Goal: Information Seeking & Learning: Learn about a topic

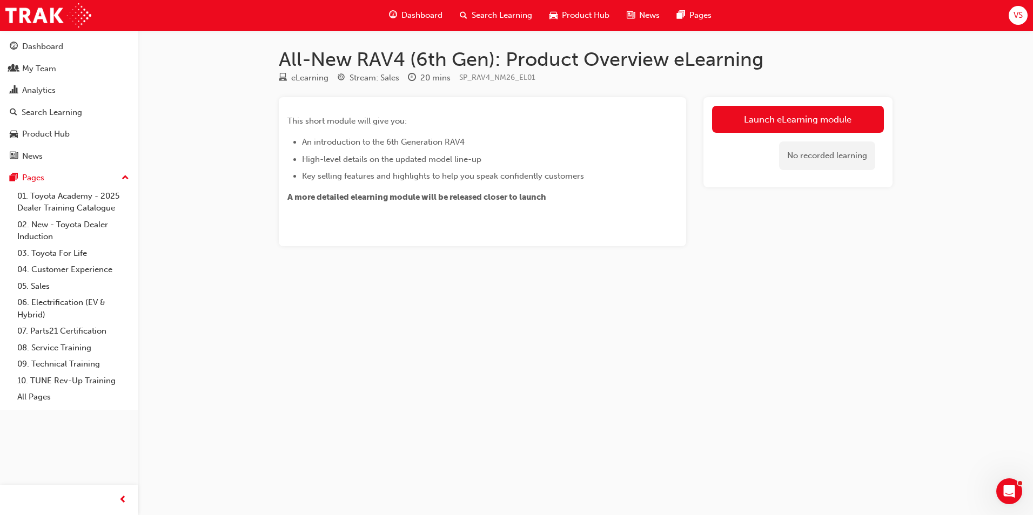
click at [710, 352] on div "All-New RAV4 (6th Gen): Product Overview eLearning eLearning Stream: Sales 20 m…" at bounding box center [516, 257] width 1033 height 515
click at [768, 118] on link "Launch eLearning module" at bounding box center [798, 119] width 172 height 27
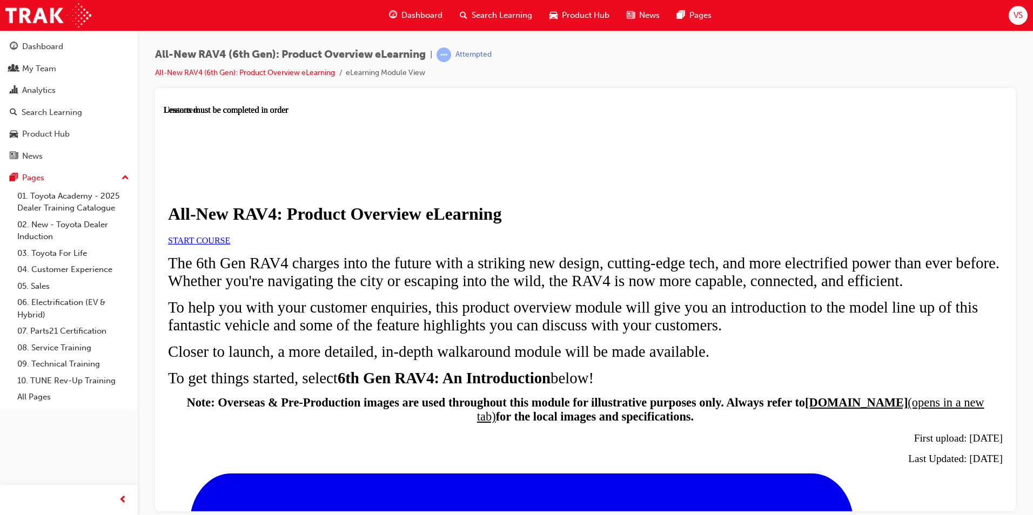
scroll to position [136, 0]
click at [230, 236] on link "START COURSE" at bounding box center [199, 240] width 62 height 9
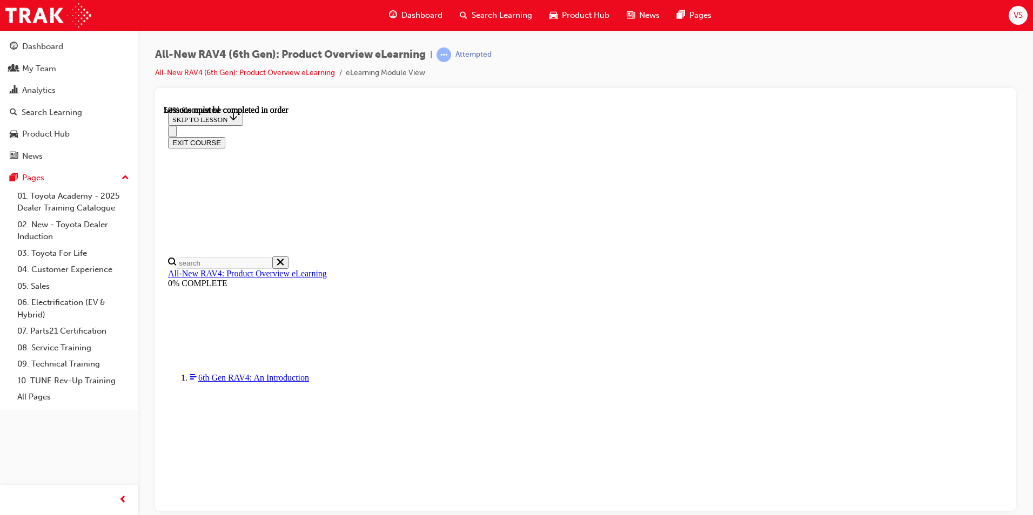
scroll to position [1010, 0]
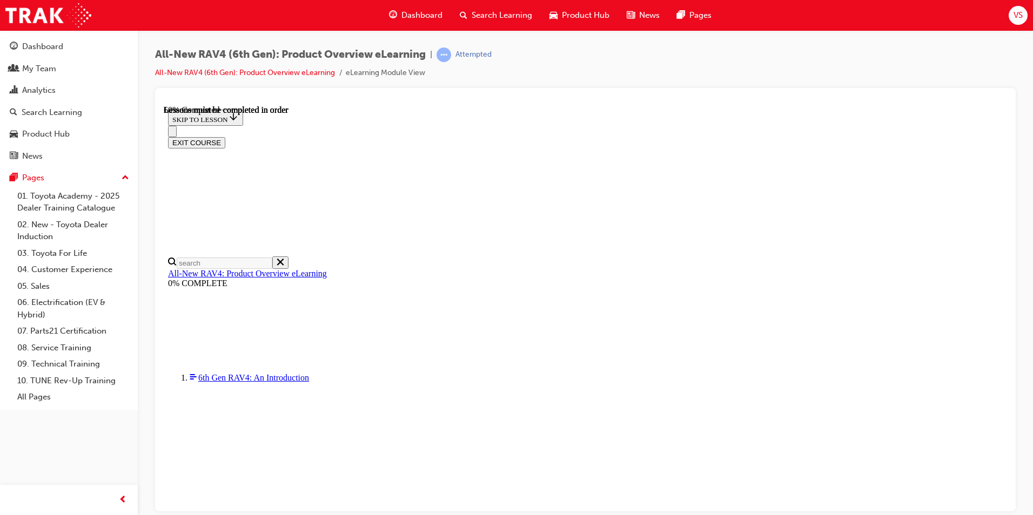
scroll to position [1084, 0]
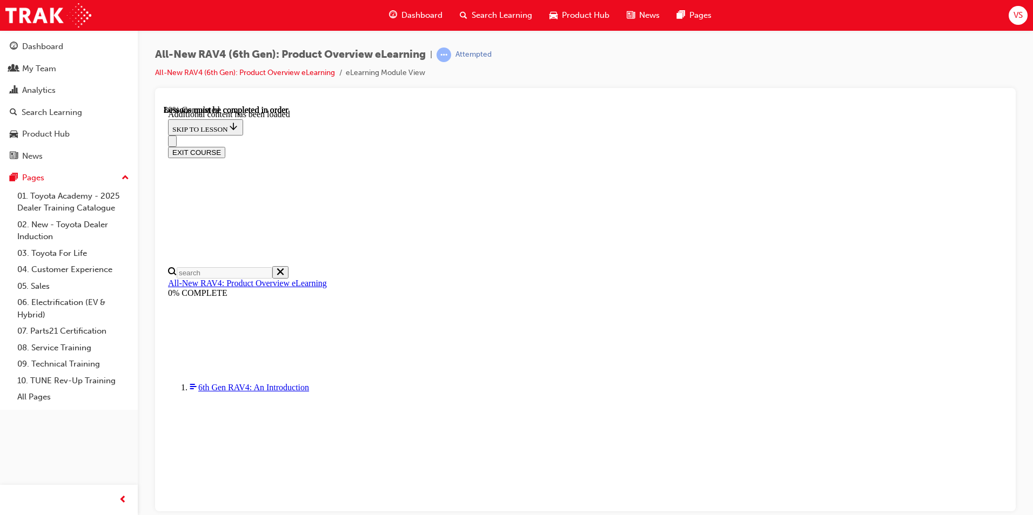
scroll to position [1429, 0]
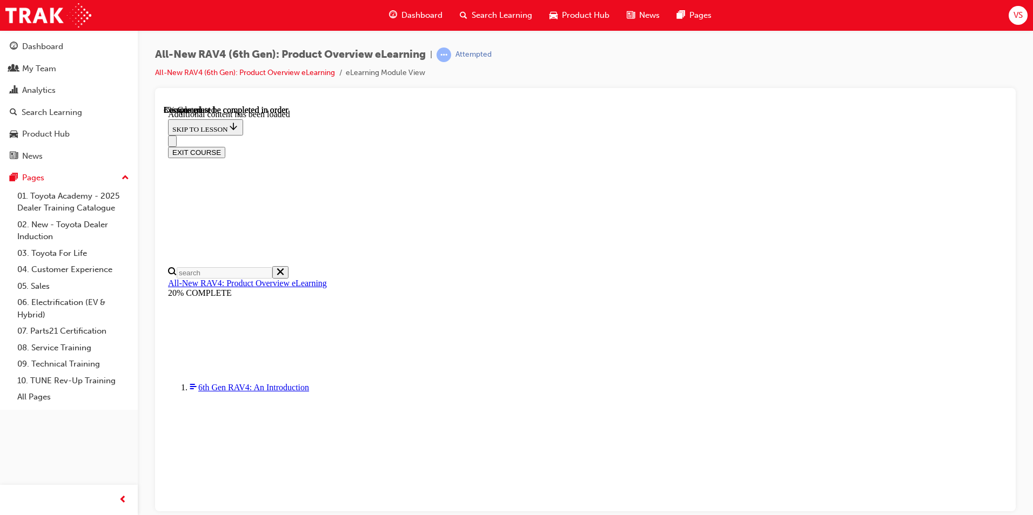
scroll to position [37, 0]
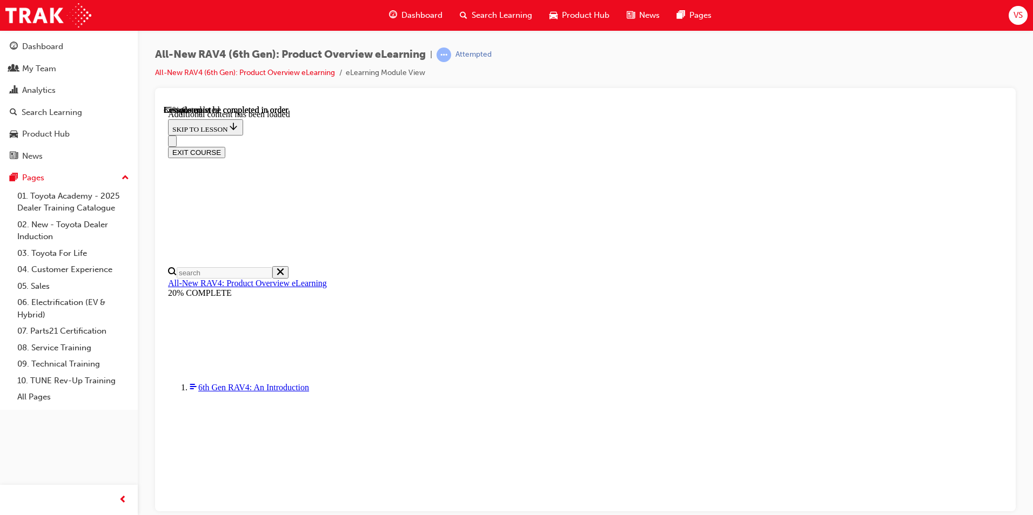
scroll to position [1709, 0]
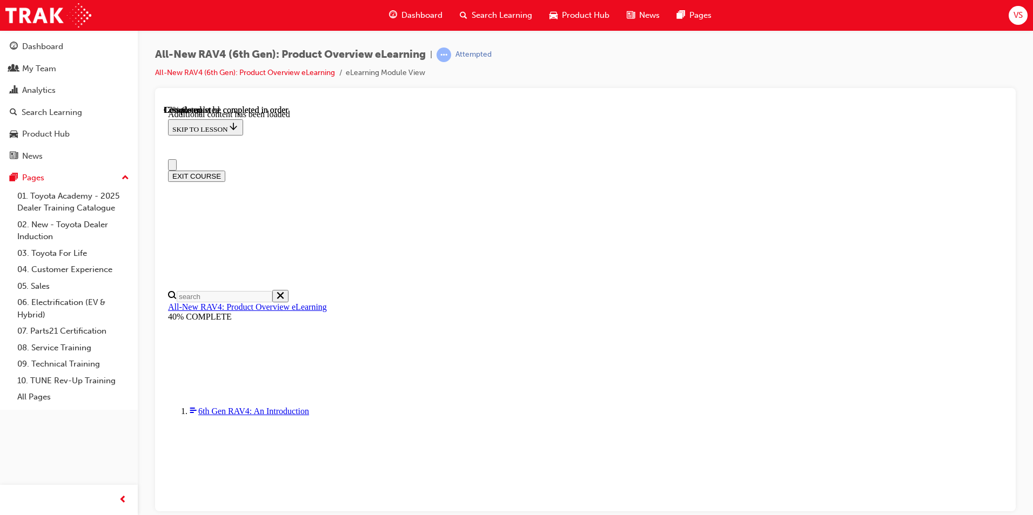
scroll to position [37, 0]
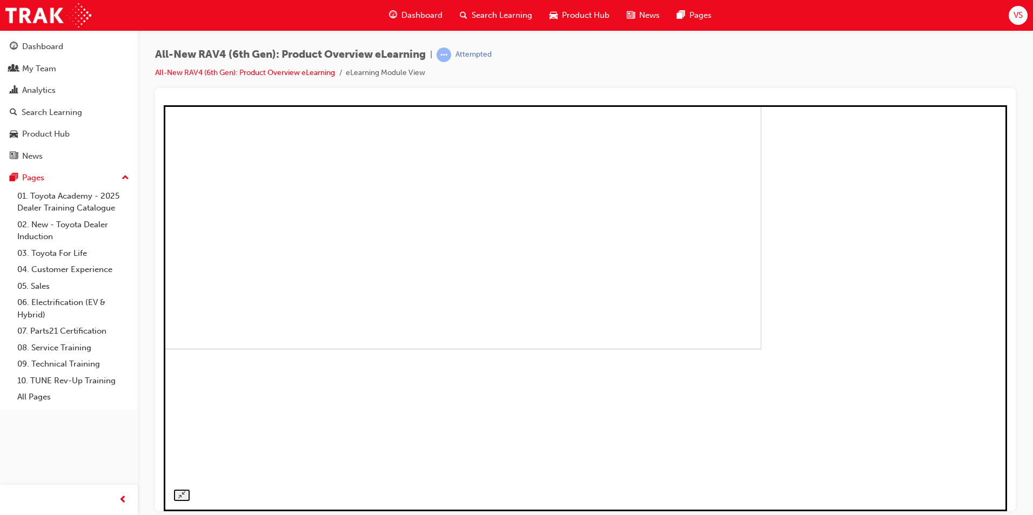
click at [617, 307] on img at bounding box center [350, 146] width 821 height 406
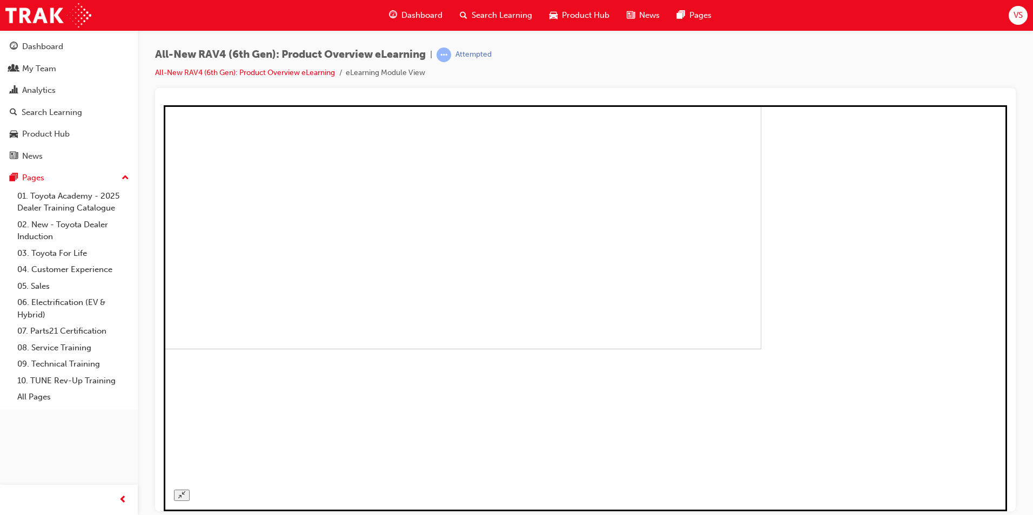
click at [615, 312] on img at bounding box center [350, 146] width 821 height 406
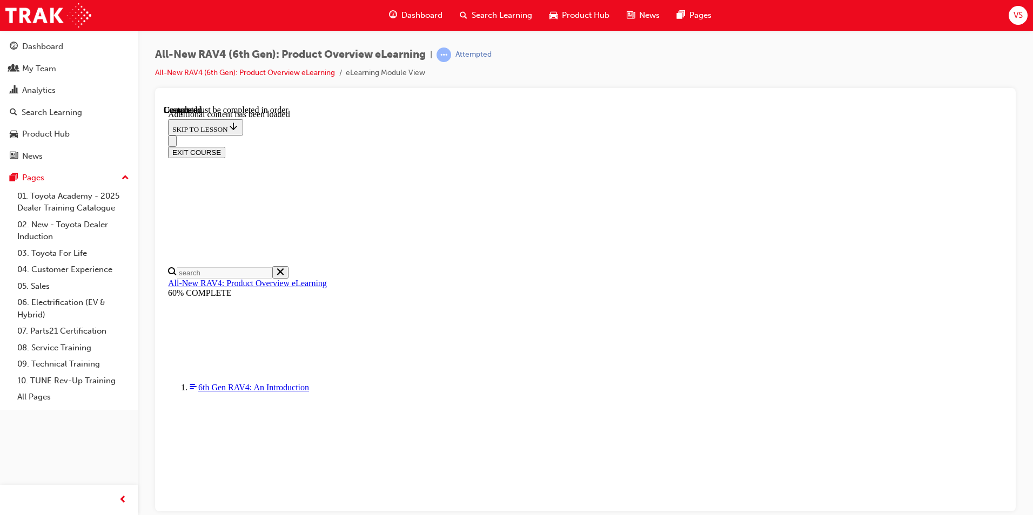
scroll to position [688, 0]
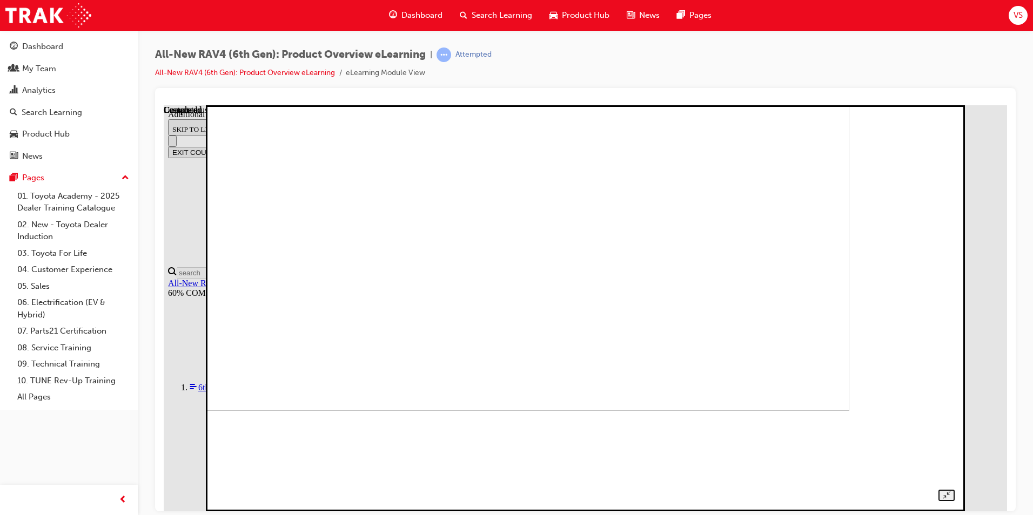
click at [565, 303] on img at bounding box center [488, 207] width 722 height 406
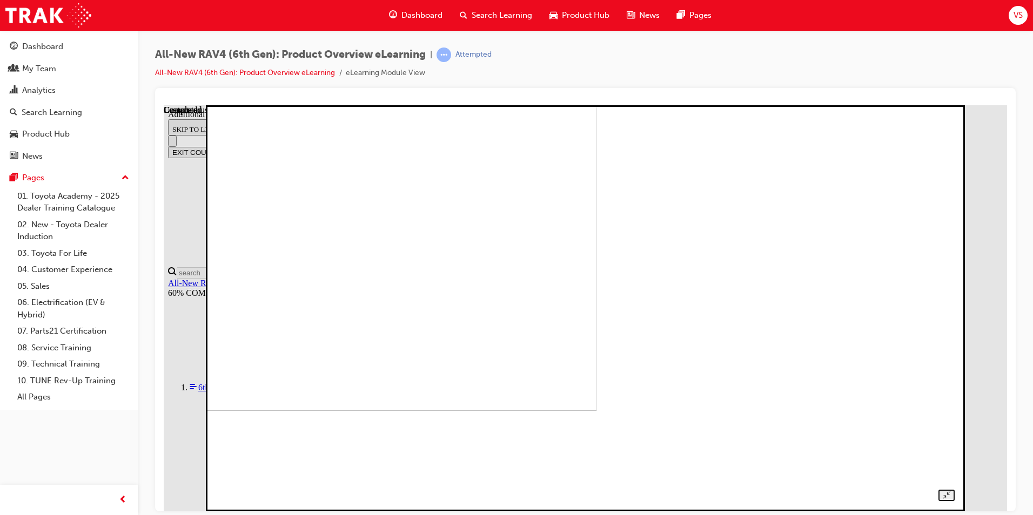
click at [597, 296] on img at bounding box center [236, 207] width 722 height 406
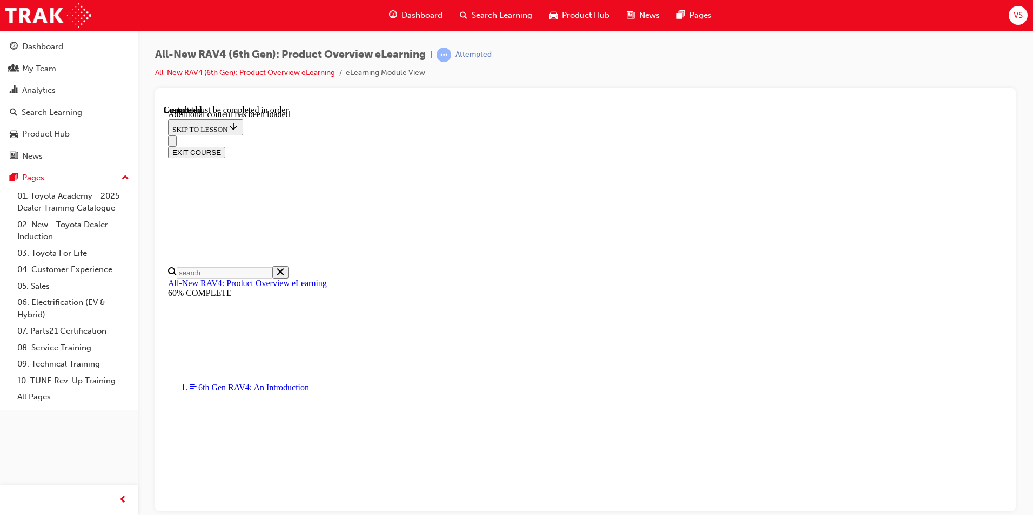
scroll to position [755, 0]
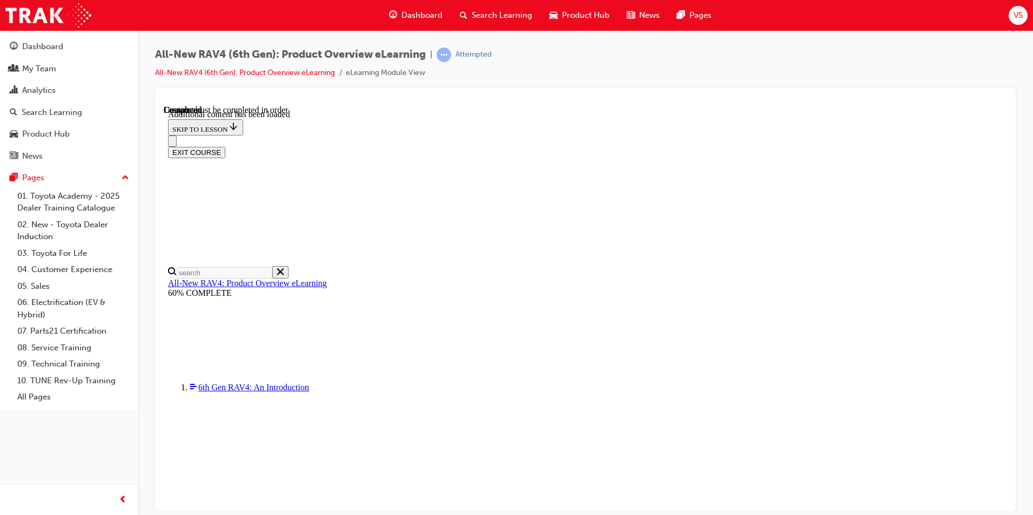
radio input "true"
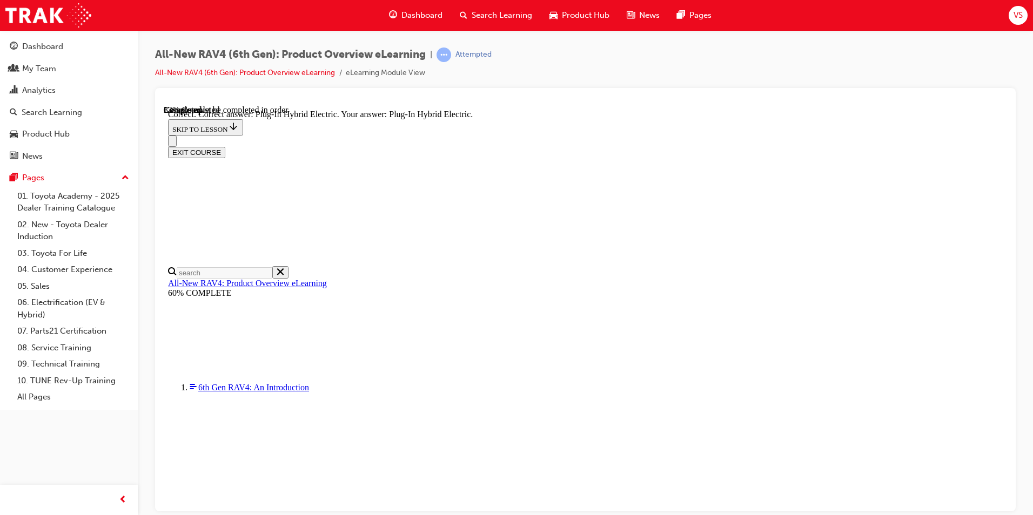
radio input "true"
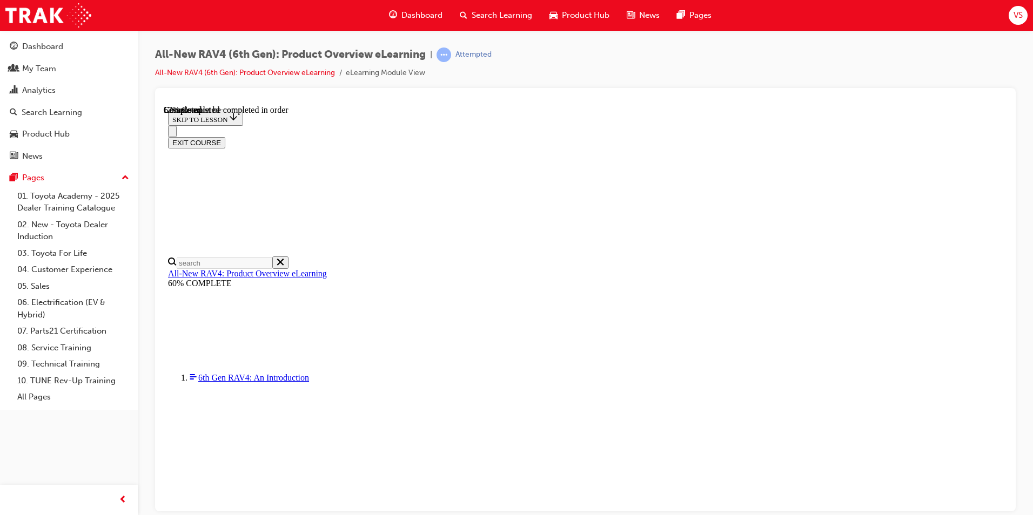
scroll to position [270, 0]
checkbox input "true"
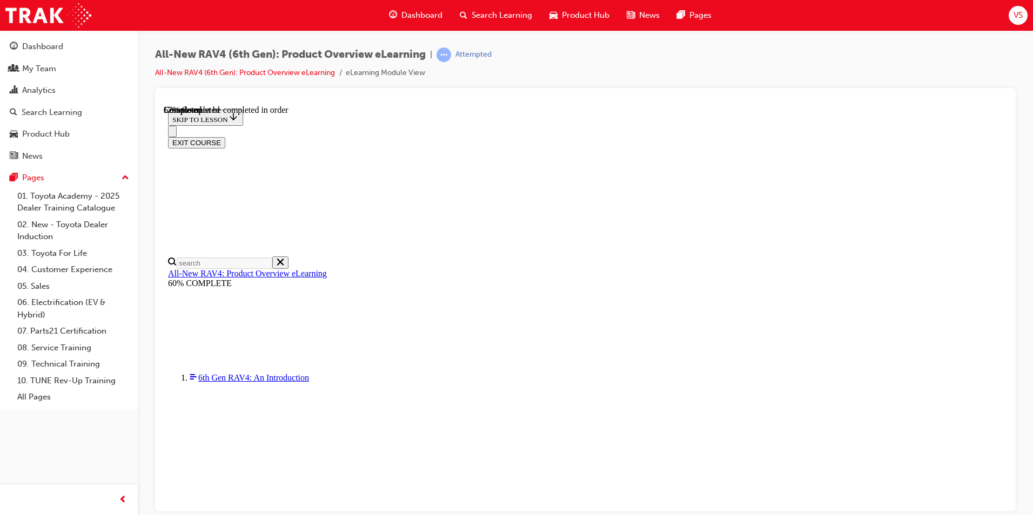
checkbox input "true"
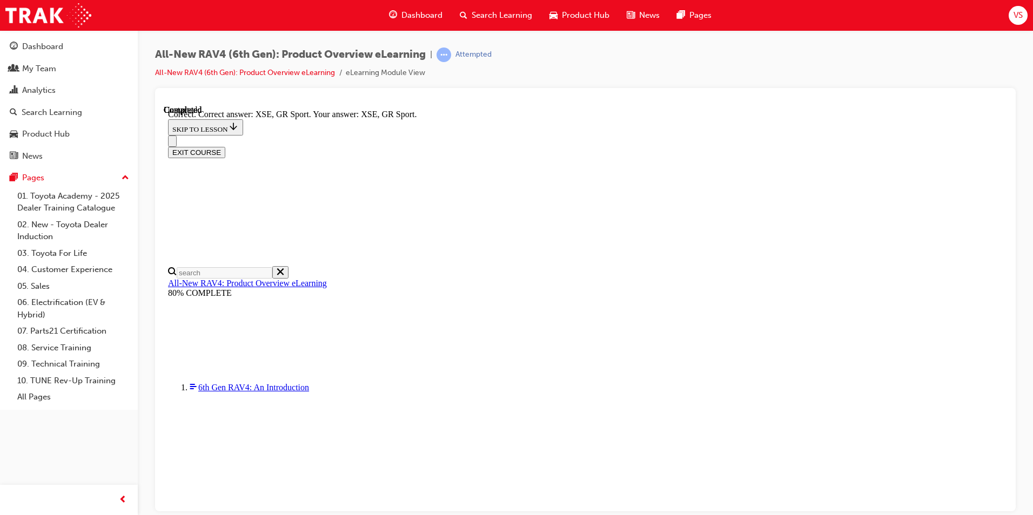
scroll to position [400, 0]
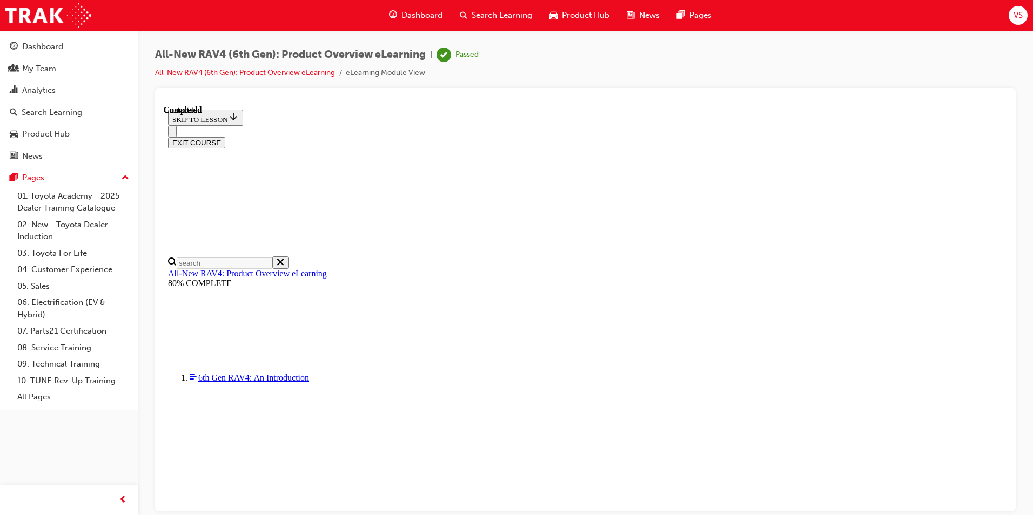
scroll to position [188, 0]
click at [225, 137] on button "EXIT COURSE" at bounding box center [196, 142] width 57 height 11
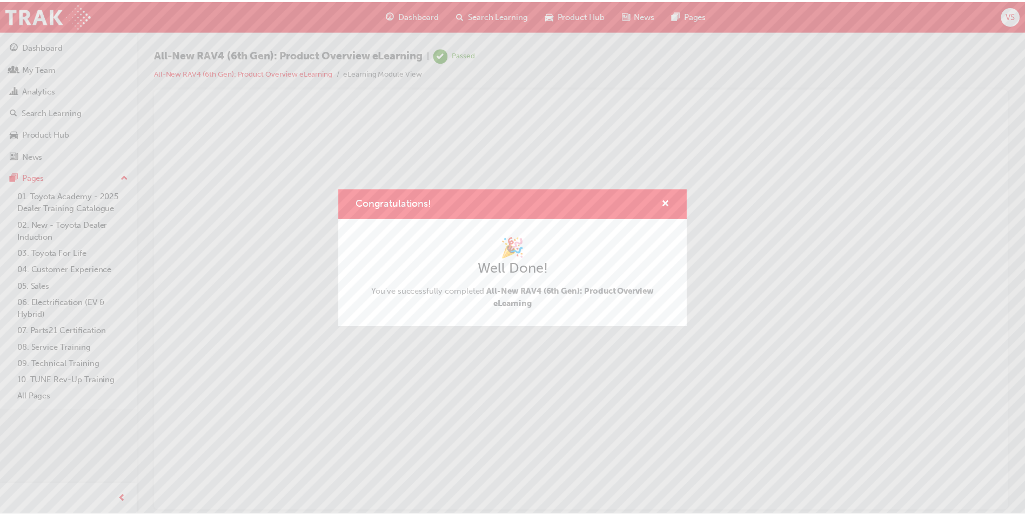
scroll to position [0, 0]
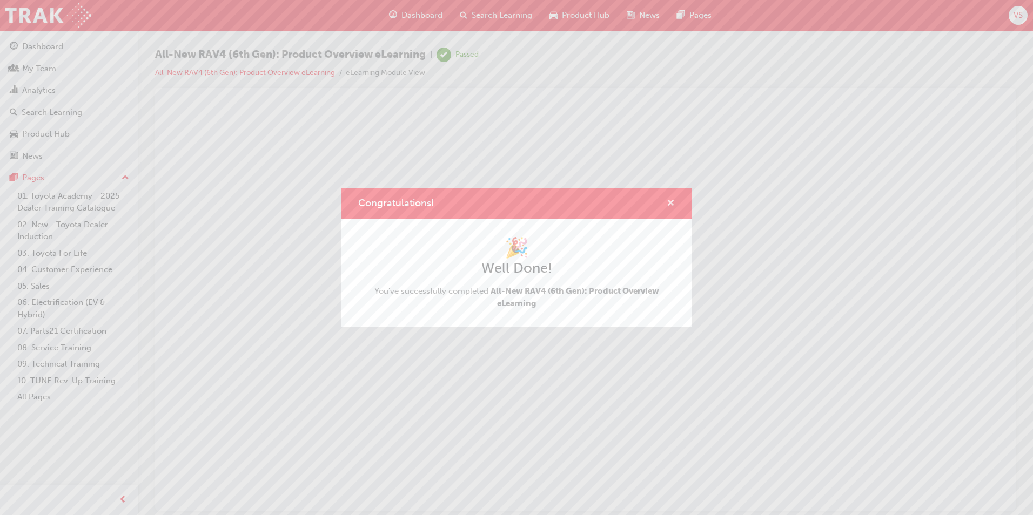
click at [674, 203] on span "cross-icon" at bounding box center [671, 204] width 8 height 10
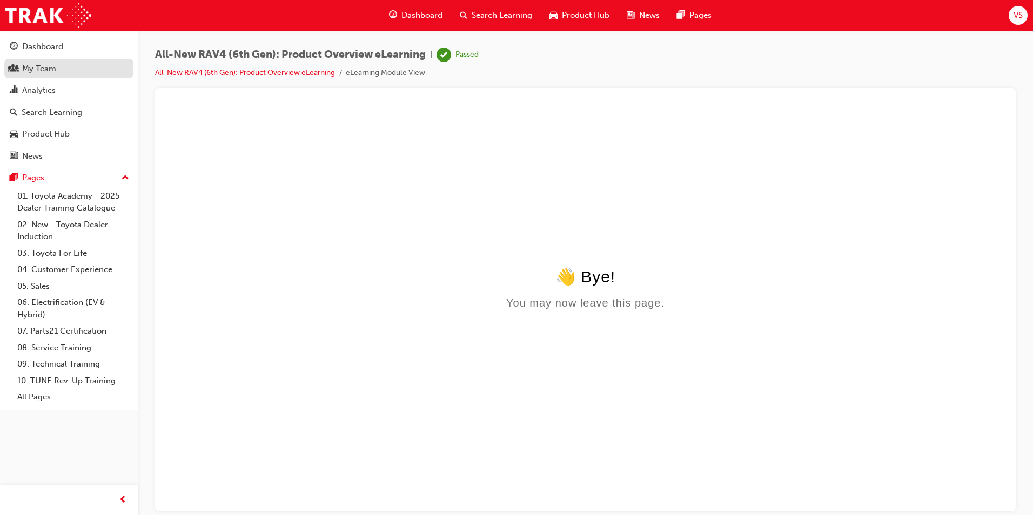
click at [66, 69] on div "My Team" at bounding box center [69, 69] width 118 height 14
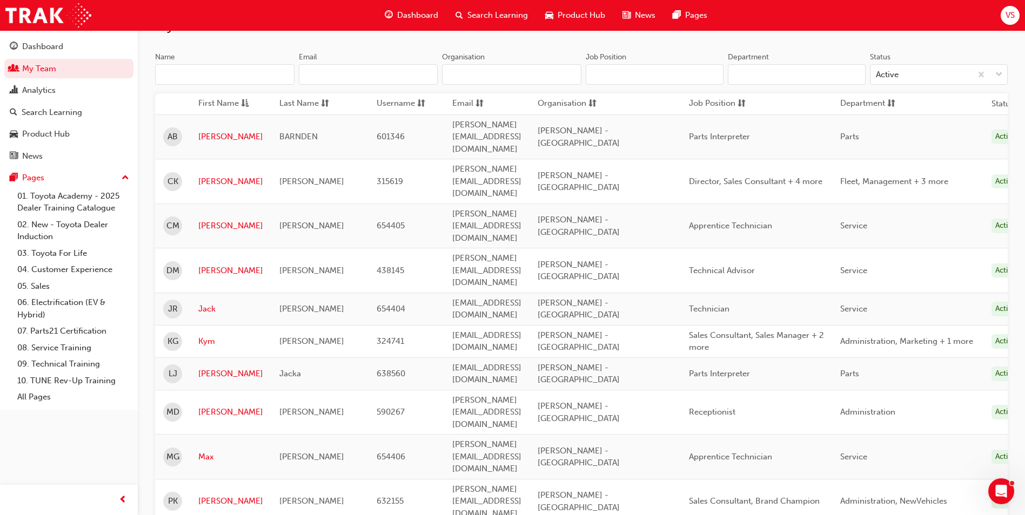
scroll to position [212, 0]
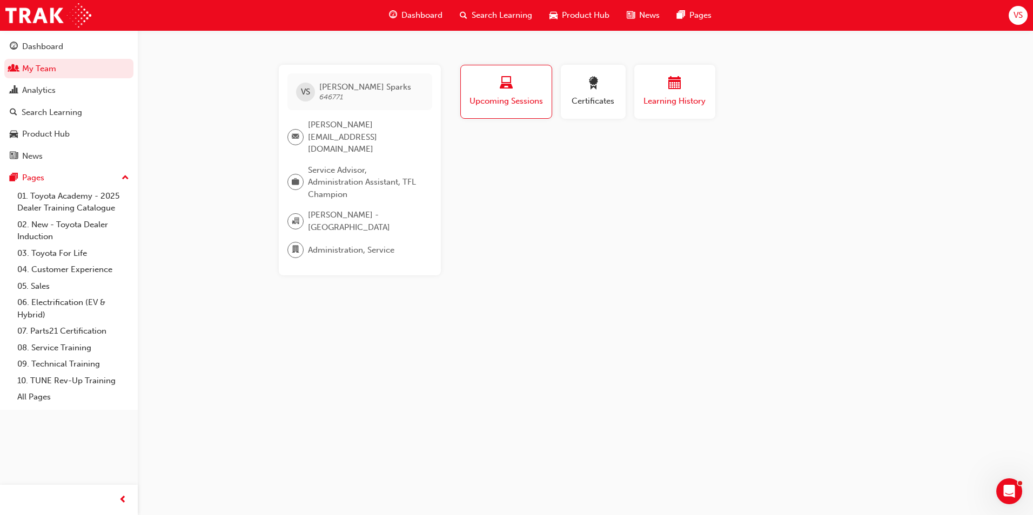
click at [640, 116] on button "Learning History" at bounding box center [674, 92] width 81 height 54
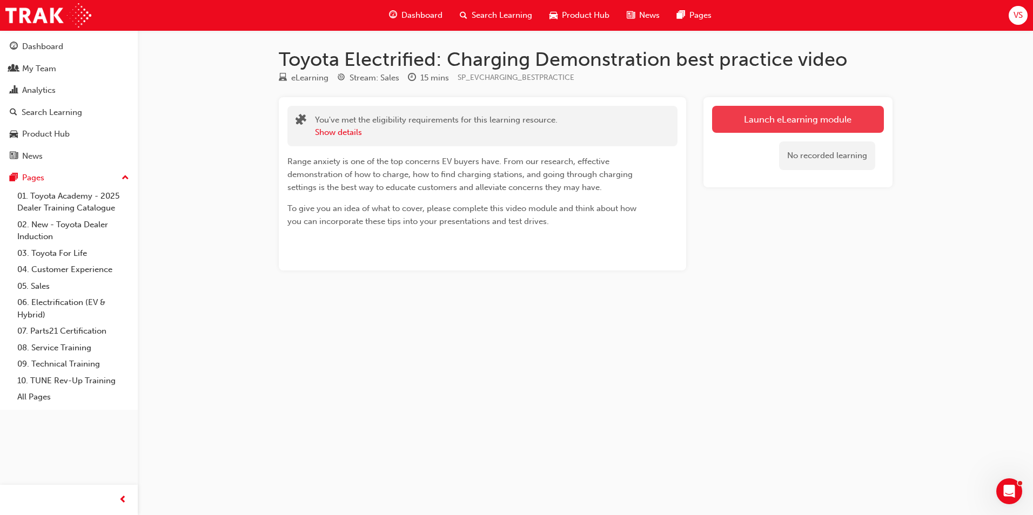
click at [725, 126] on link "Launch eLearning module" at bounding box center [798, 119] width 172 height 27
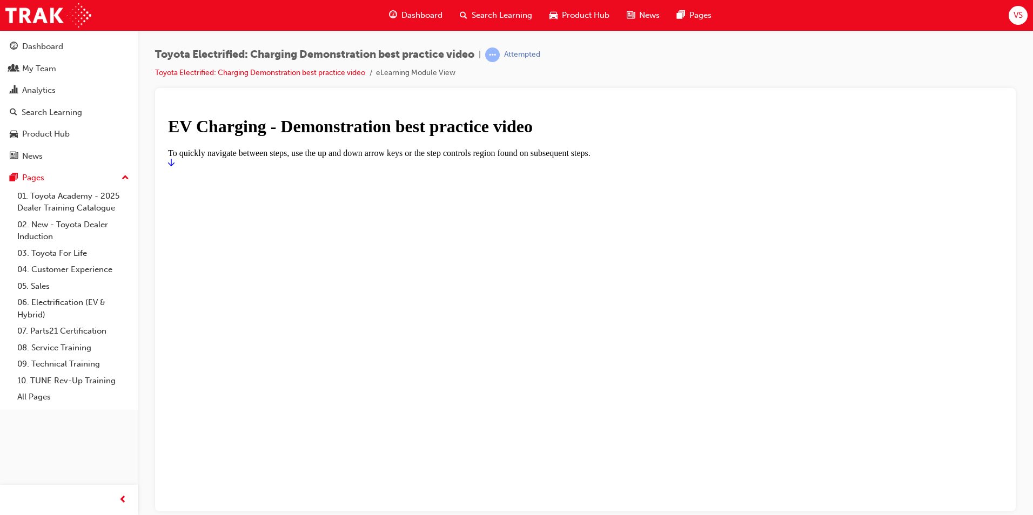
click at [174, 166] on icon "Start" at bounding box center [171, 162] width 6 height 9
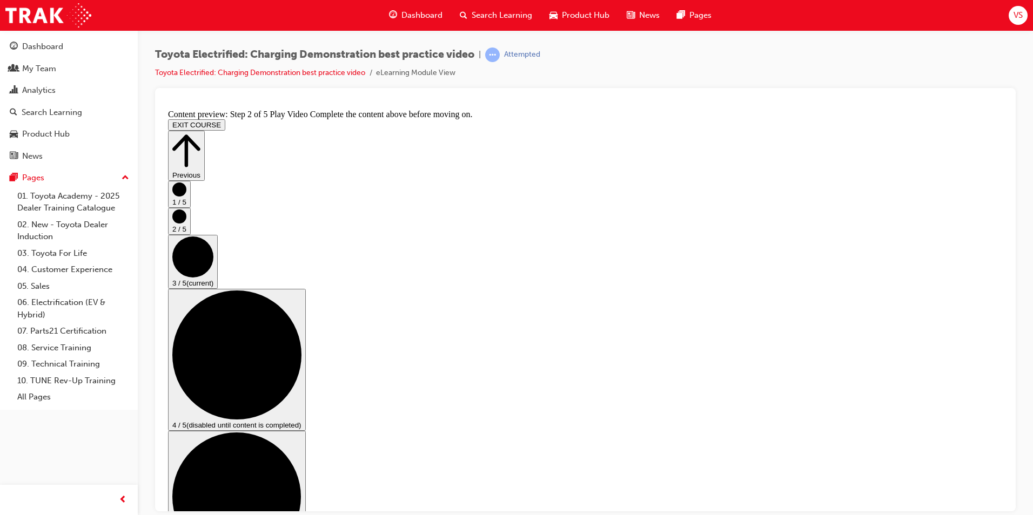
scroll to position [136, 0]
checkbox input "true"
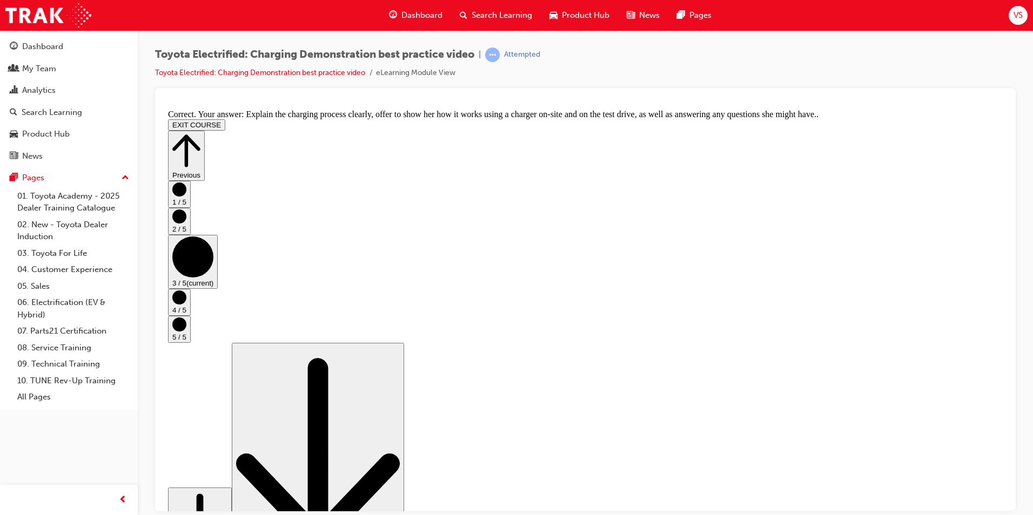
scroll to position [181, 0]
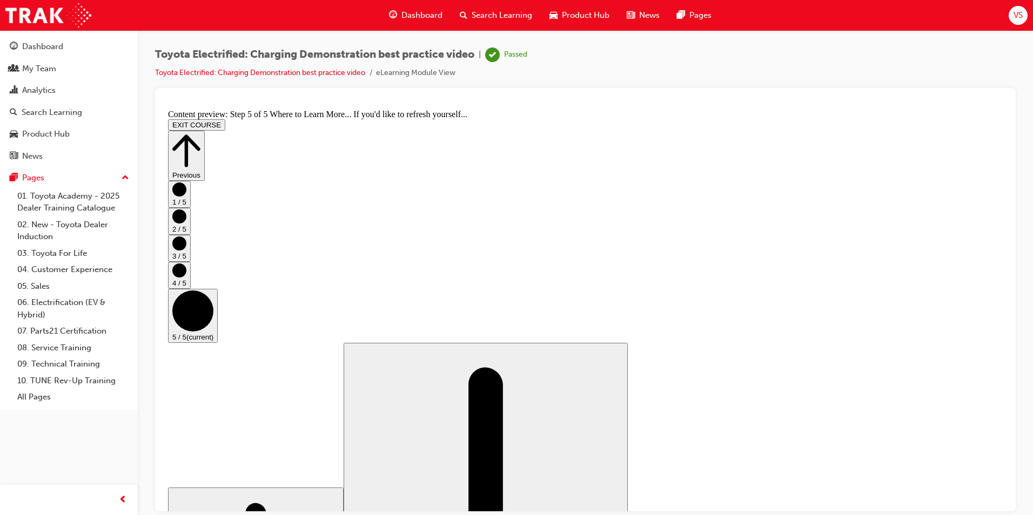
scroll to position [91, 0]
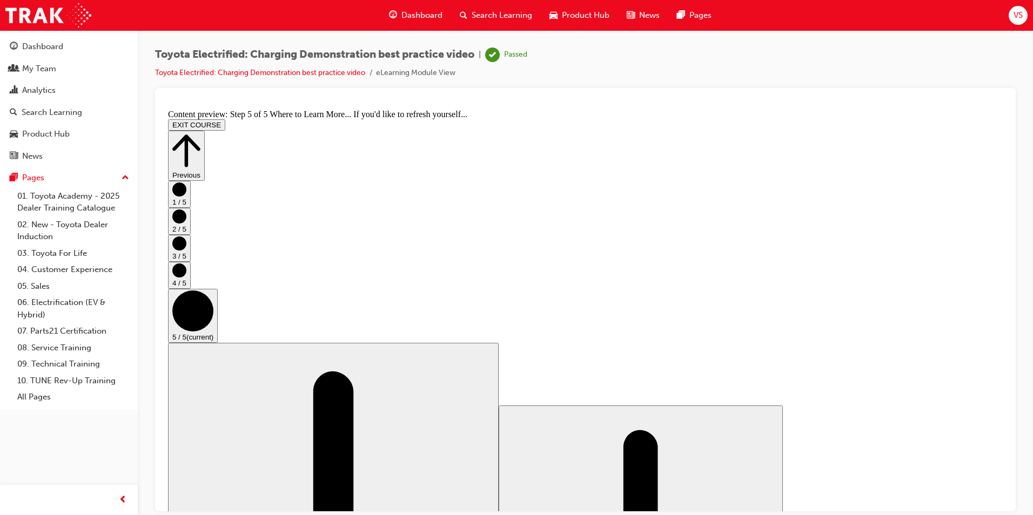
click at [200, 132] on icon "Step controls" at bounding box center [186, 150] width 28 height 37
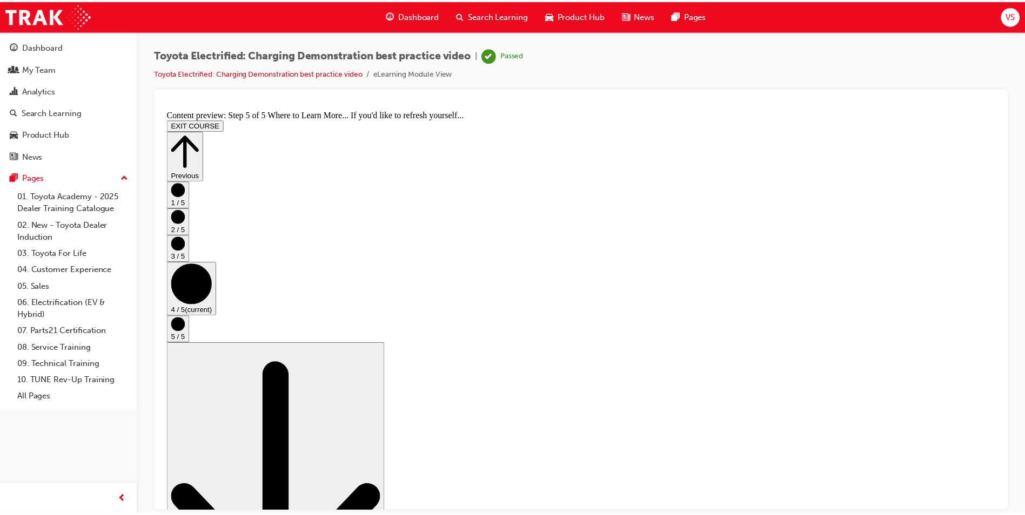
scroll to position [0, 0]
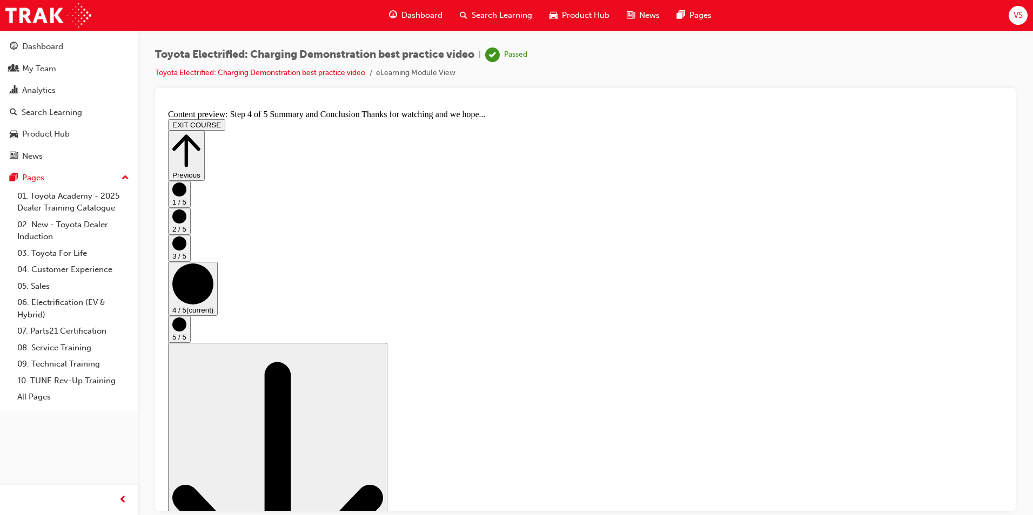
click at [200, 134] on icon "Step controls" at bounding box center [186, 150] width 28 height 37
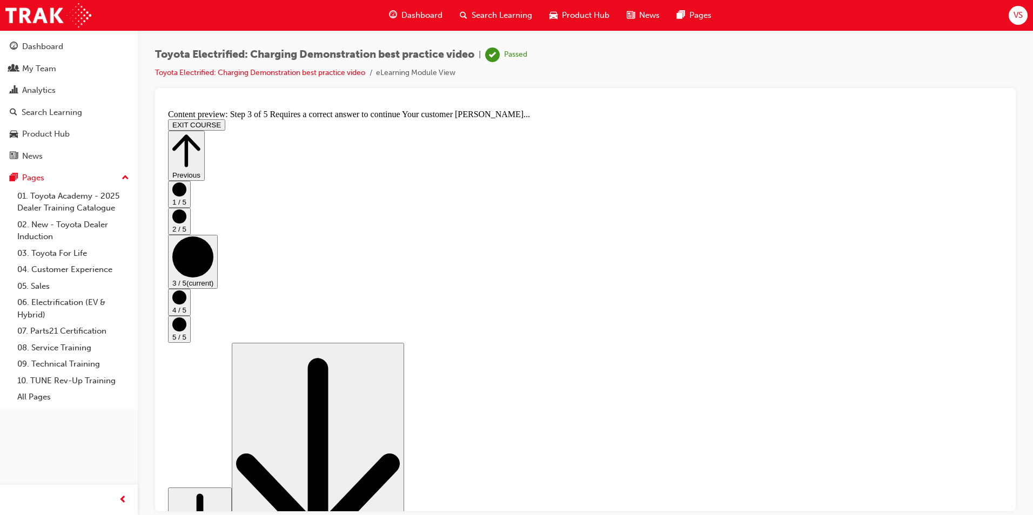
click at [205, 135] on button "Previous" at bounding box center [186, 155] width 37 height 50
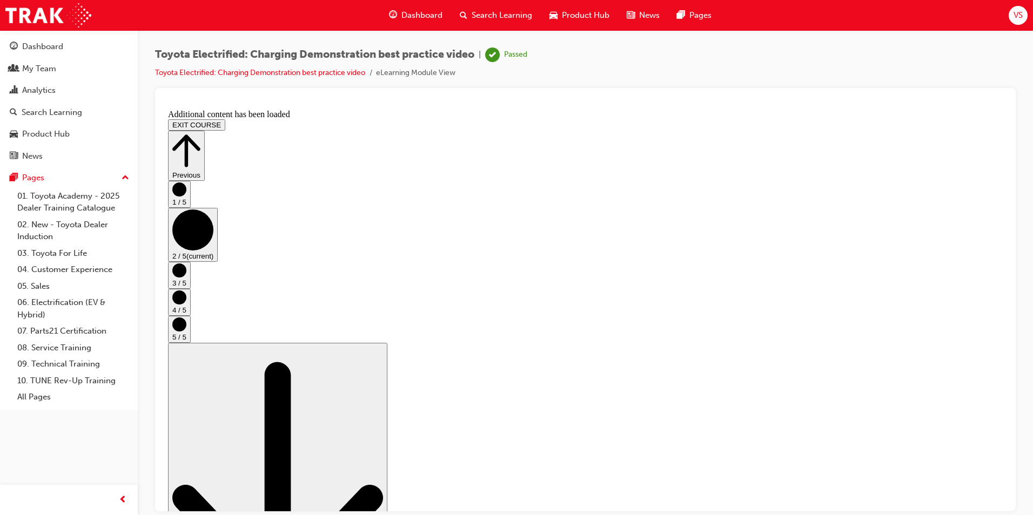
click at [205, 135] on button "Previous" at bounding box center [186, 155] width 37 height 50
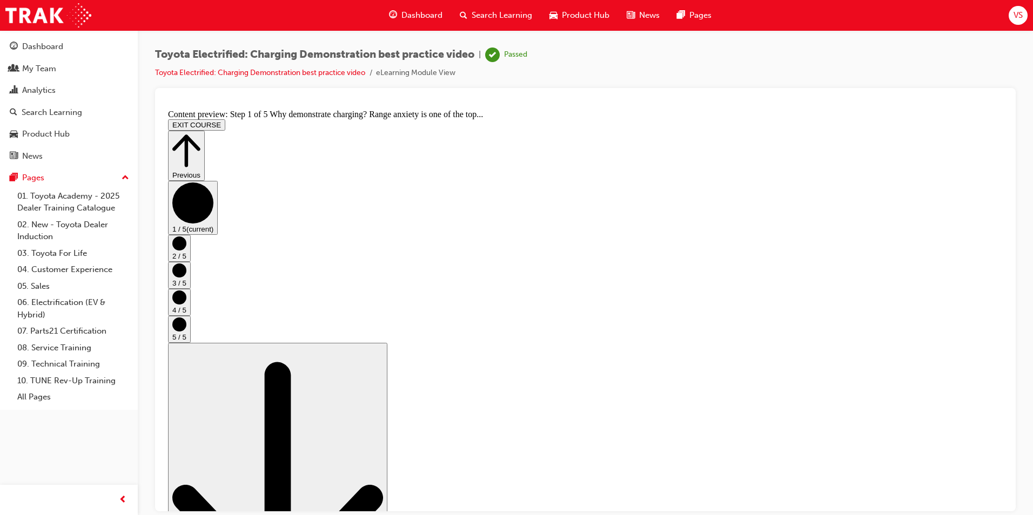
click at [205, 138] on button "Previous" at bounding box center [186, 155] width 37 height 50
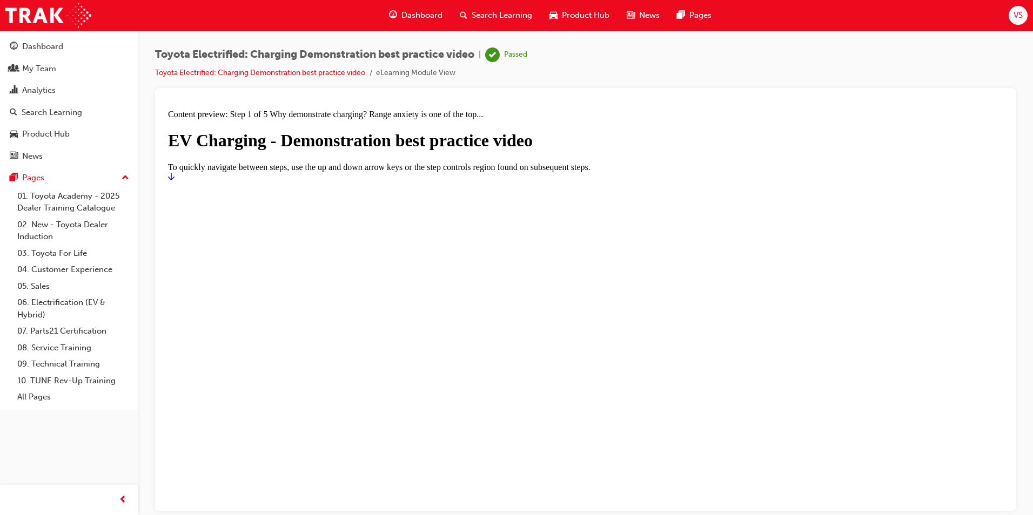
click at [977, 182] on div at bounding box center [585, 182] width 835 height 0
click at [38, 68] on div "My Team" at bounding box center [39, 69] width 34 height 12
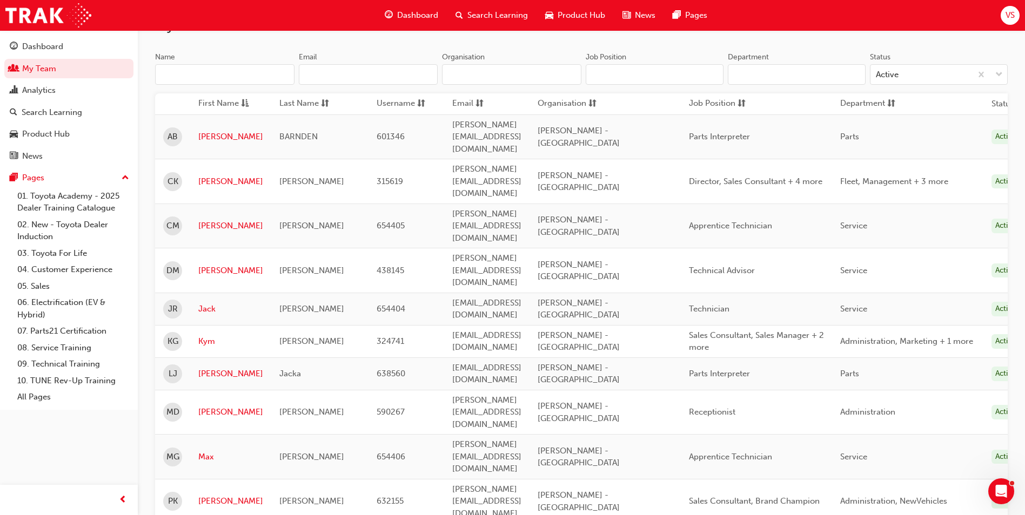
scroll to position [212, 0]
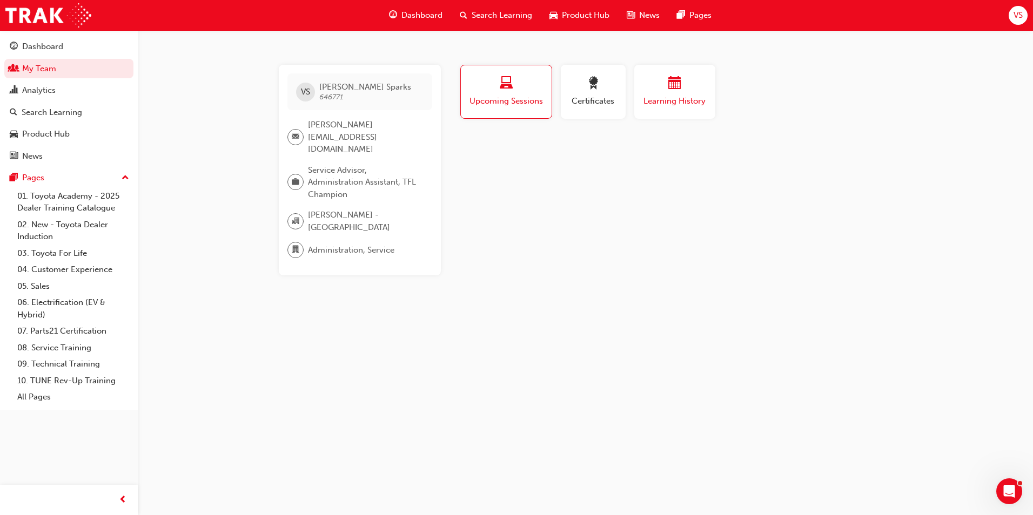
click at [652, 117] on button "Learning History" at bounding box center [674, 92] width 81 height 54
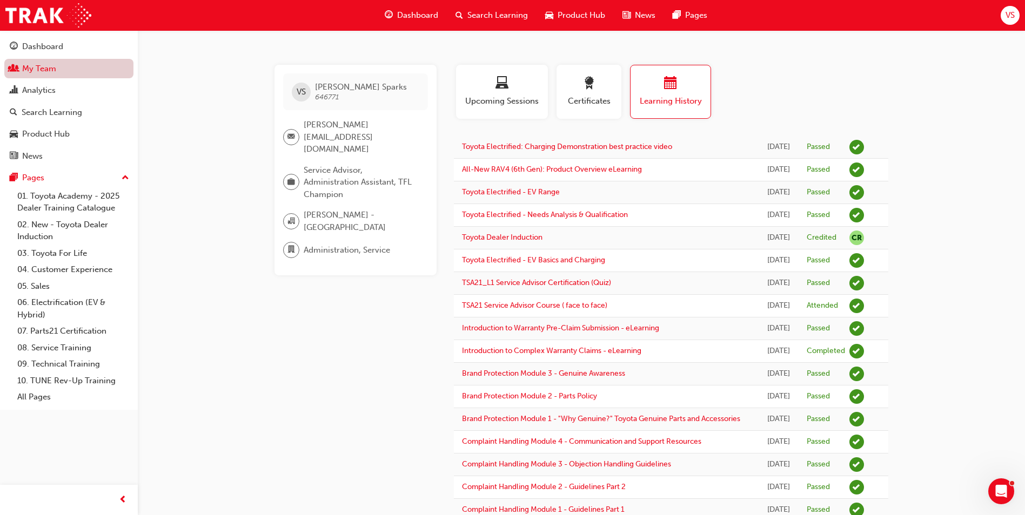
click at [76, 62] on link "My Team" at bounding box center [68, 69] width 129 height 20
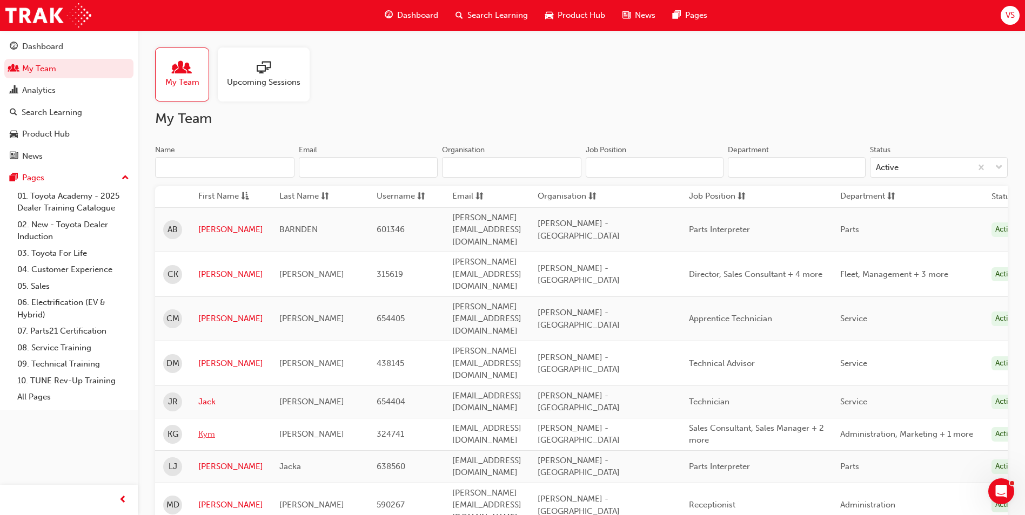
click at [211, 428] on link "Kym" at bounding box center [230, 434] width 65 height 12
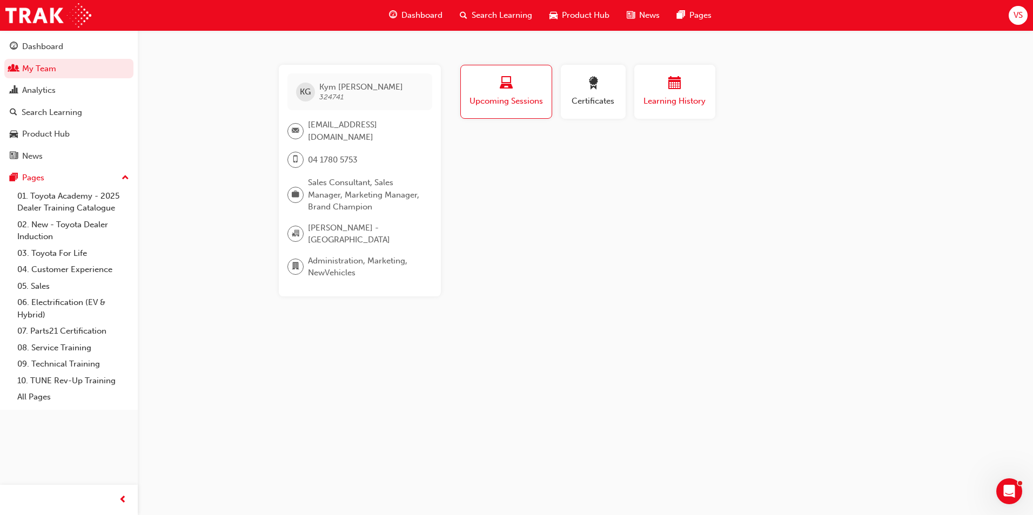
click at [641, 113] on button "Learning History" at bounding box center [674, 92] width 81 height 54
